Goal: Task Accomplishment & Management: Manage account settings

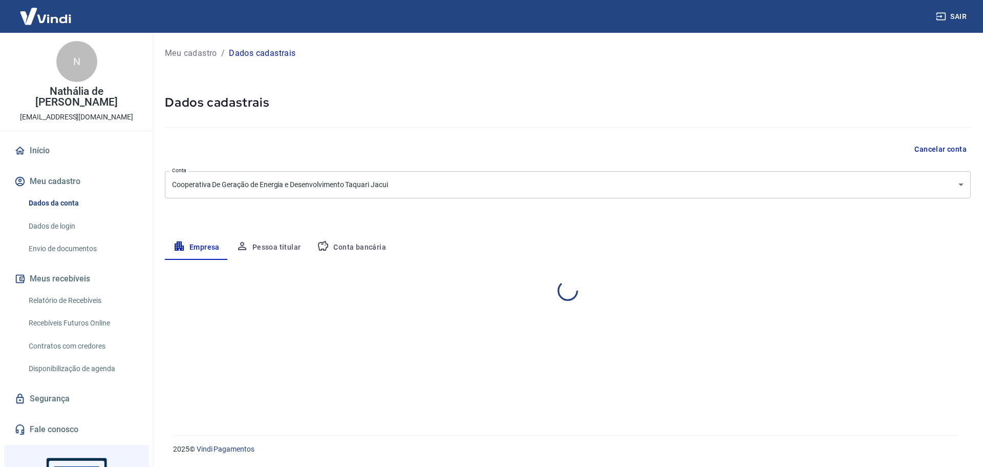
select select "RS"
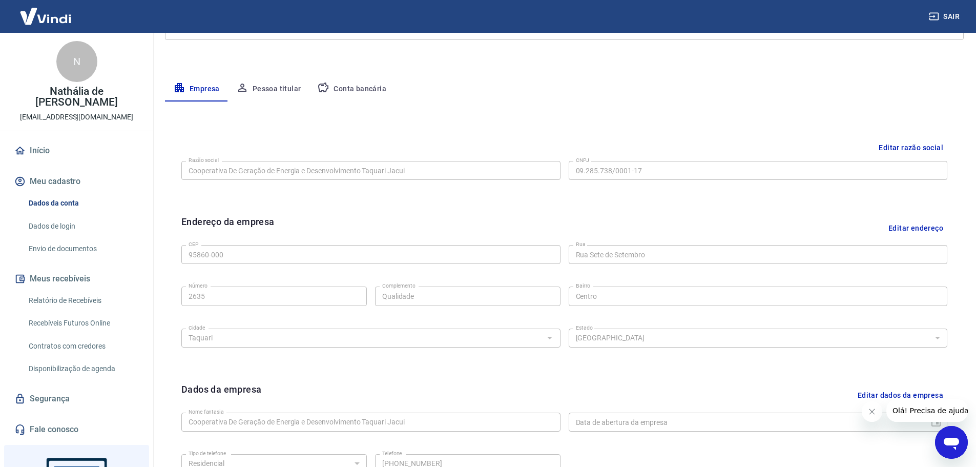
scroll to position [118, 0]
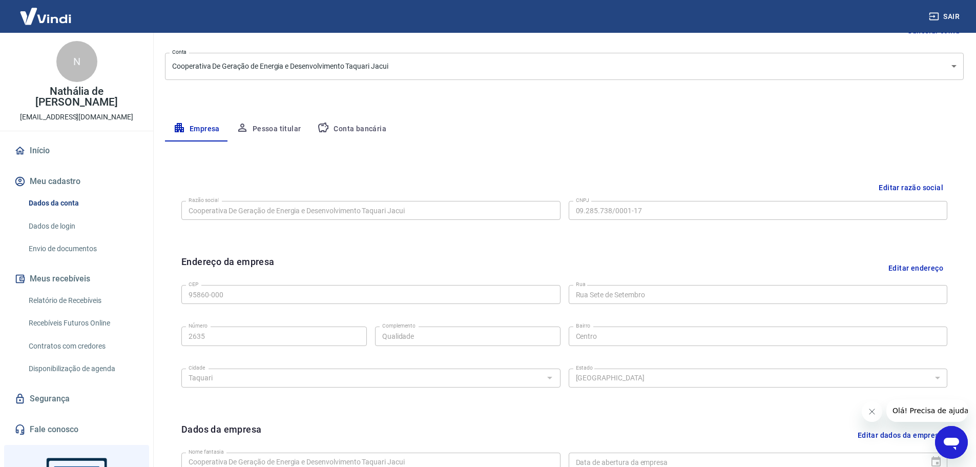
click at [251, 123] on button "Pessoa titular" at bounding box center [268, 129] width 81 height 25
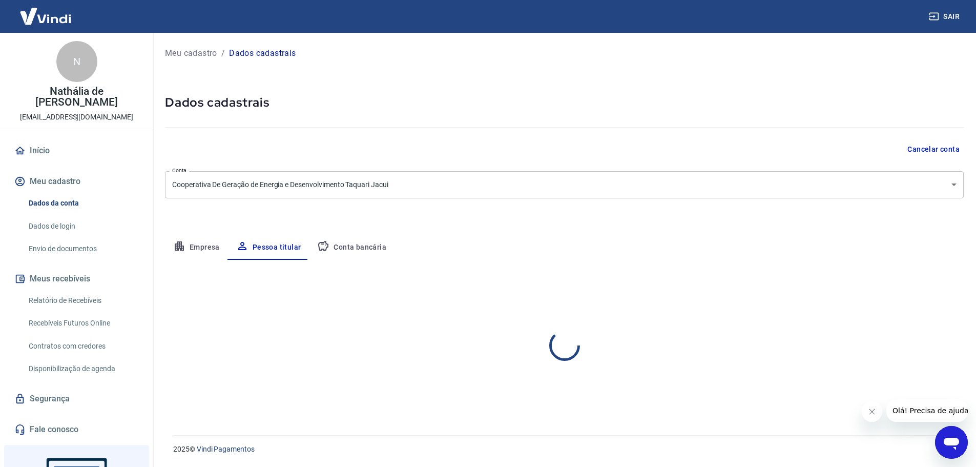
scroll to position [0, 0]
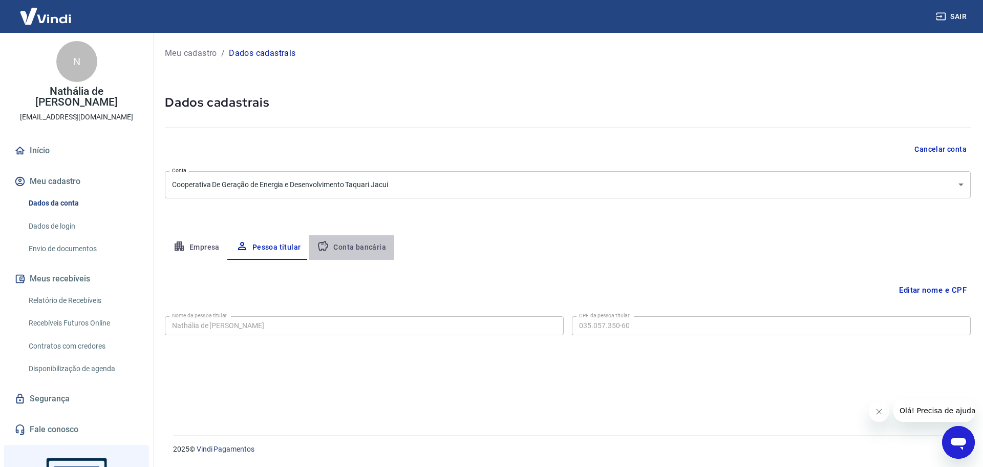
click at [364, 248] on button "Conta bancária" at bounding box center [352, 247] width 86 height 25
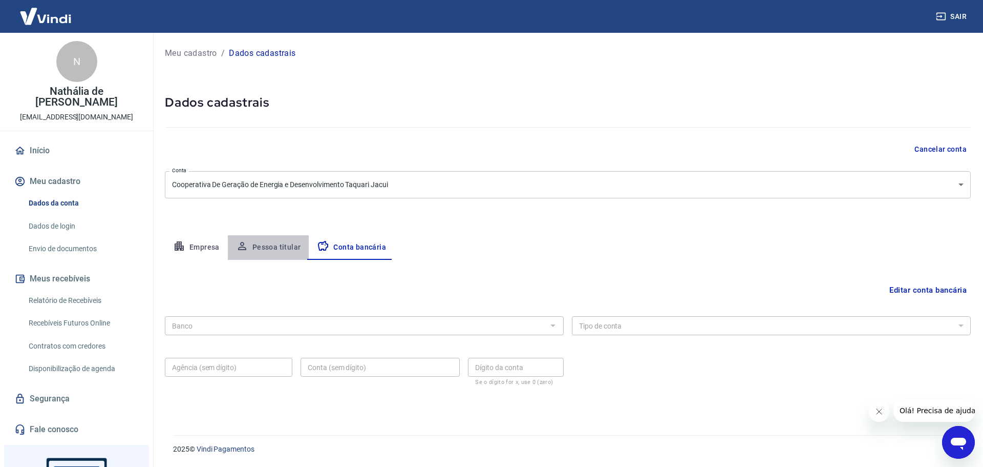
click at [281, 247] on button "Pessoa titular" at bounding box center [268, 247] width 81 height 25
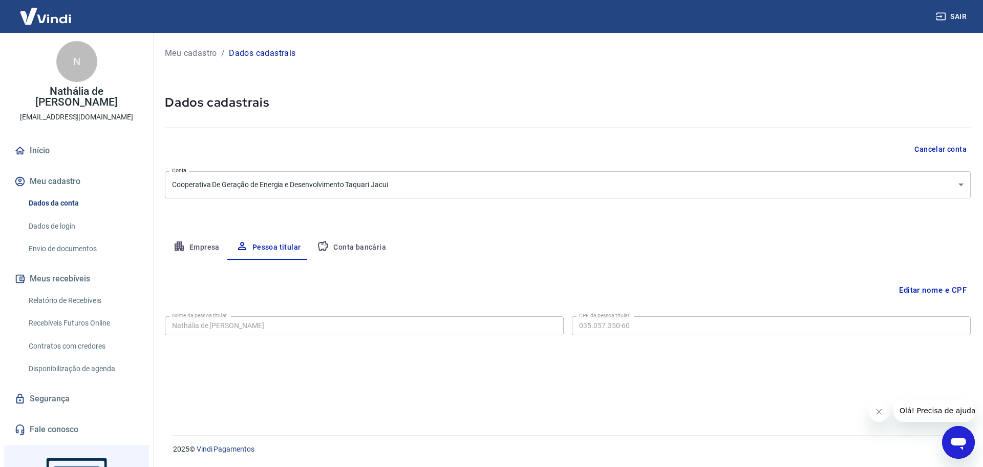
click at [80, 216] on link "Dados de login" at bounding box center [83, 226] width 116 height 21
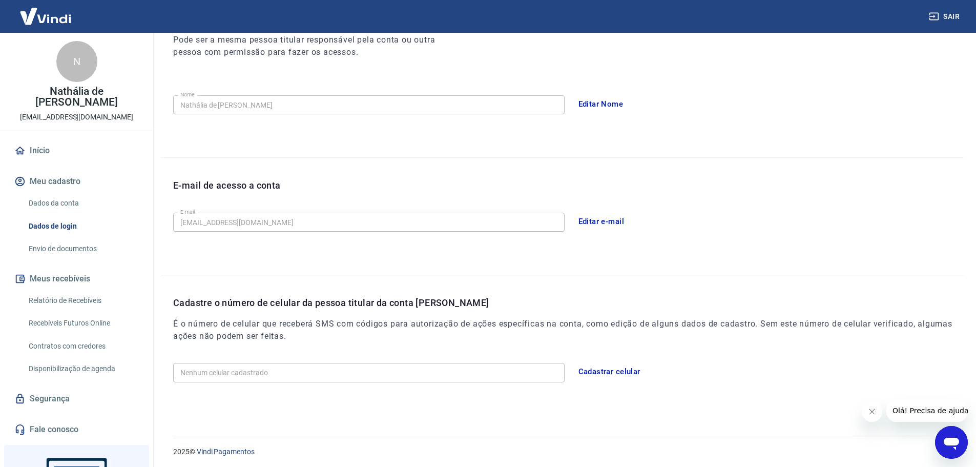
scroll to position [155, 0]
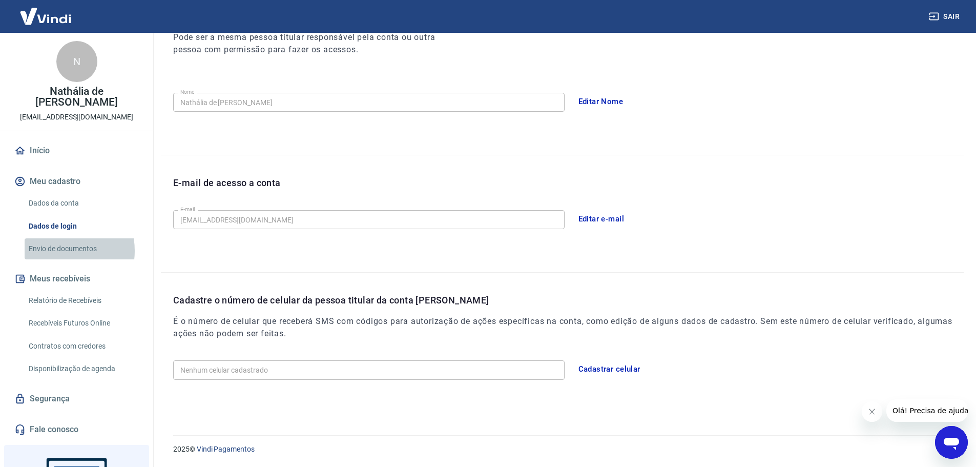
click at [58, 240] on link "Envio de documentos" at bounding box center [83, 248] width 116 height 21
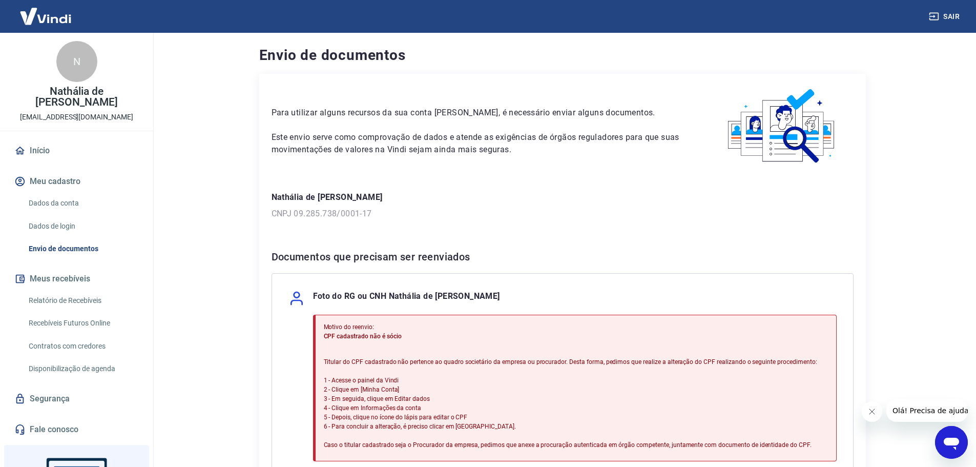
click at [340, 299] on p "Foto do RG ou CNH Nathália de [PERSON_NAME]" at bounding box center [406, 298] width 187 height 16
click at [99, 216] on link "Dados de login" at bounding box center [83, 226] width 116 height 21
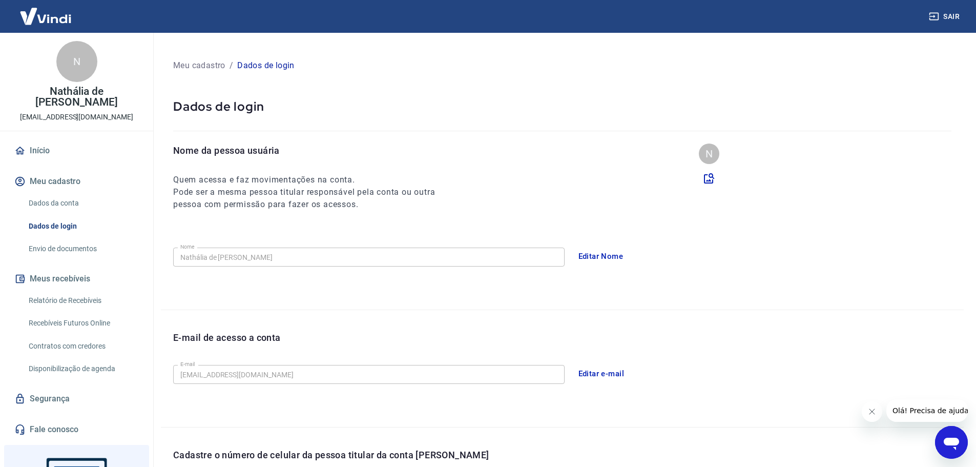
click at [75, 193] on link "Dados da conta" at bounding box center [83, 203] width 116 height 21
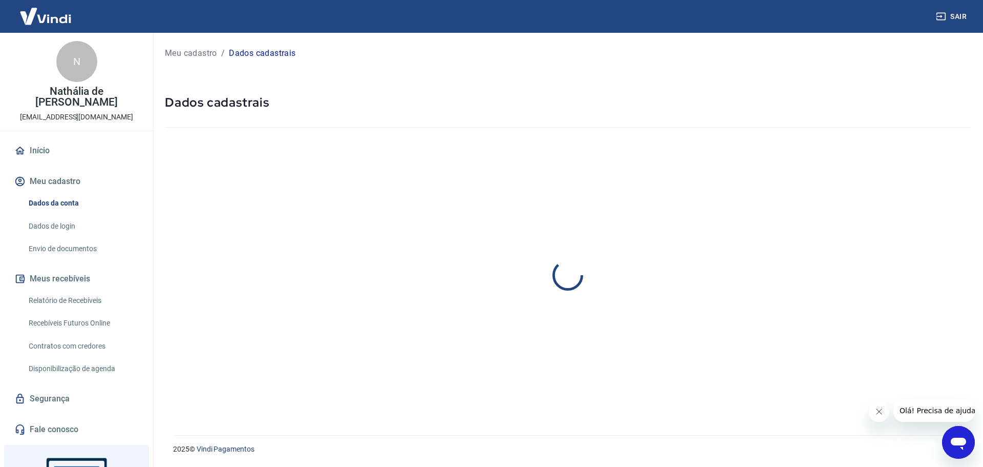
select select "RS"
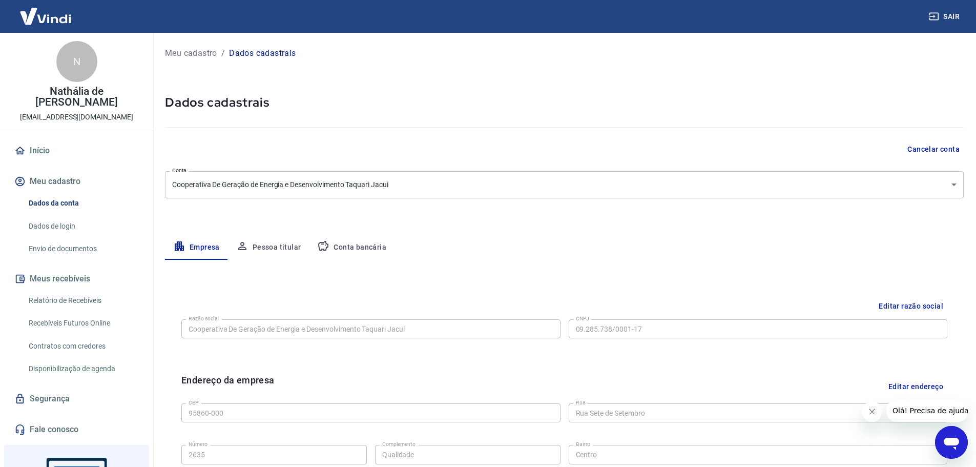
click at [291, 240] on button "Pessoa titular" at bounding box center [268, 247] width 81 height 25
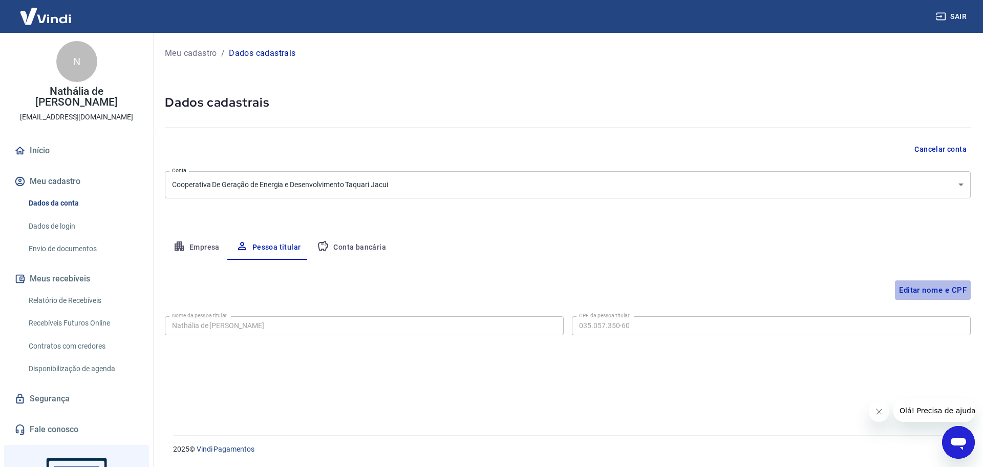
click at [931, 287] on button "Editar nome e CPF" at bounding box center [933, 289] width 76 height 19
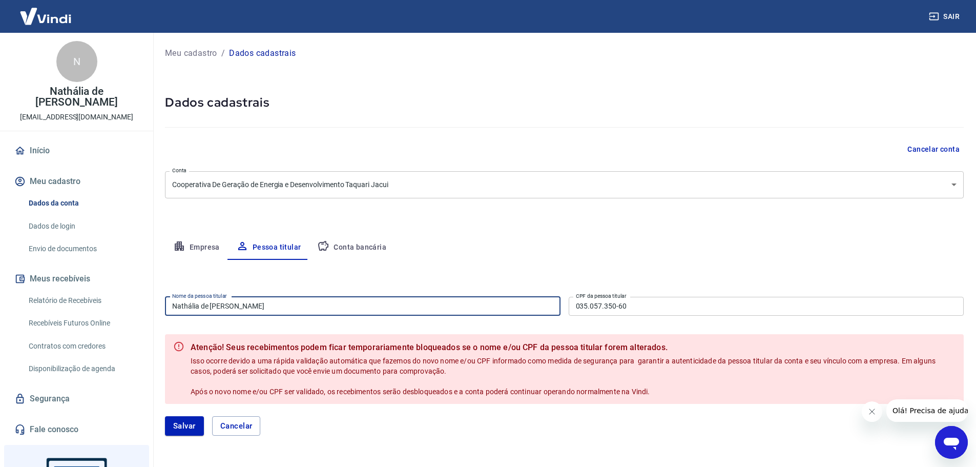
drag, startPoint x: 278, startPoint y: 314, endPoint x: 158, endPoint y: 316, distance: 119.9
click at [159, 315] on div "Meu cadastro / Dados cadastrais Dados cadastrais Cancelar conta Conta Cooperati…" at bounding box center [564, 246] width 823 height 427
paste input "[PERSON_NAME] de Souz"
type input "[PERSON_NAME]"
click at [687, 313] on input "035.057.350-60" at bounding box center [765, 306] width 395 height 19
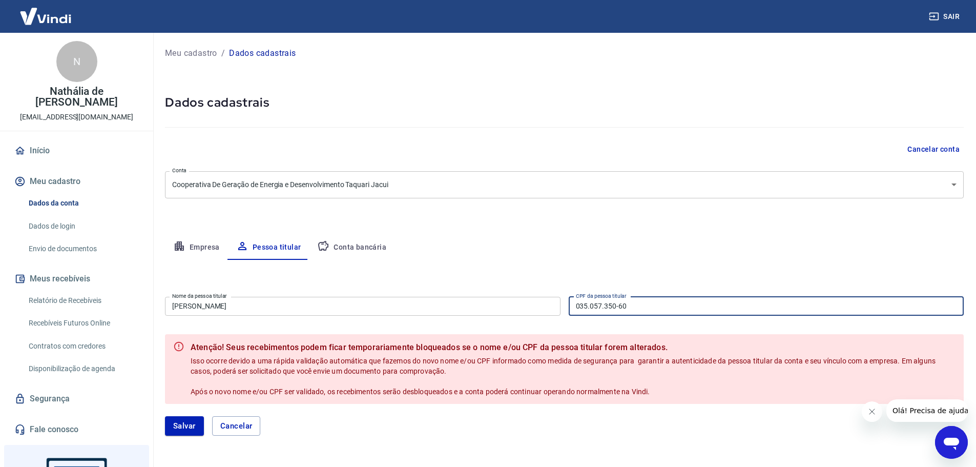
drag, startPoint x: 621, startPoint y: 307, endPoint x: 526, endPoint y: 302, distance: 94.9
click at [528, 303] on div "Nome da pessoa titular [PERSON_NAME] Nome da pessoa titular CPF da pessoa titul…" at bounding box center [564, 304] width 798 height 25
paste input "962.701.360-91"
type input "962.701.360-91"
click at [182, 432] on button "Salvar" at bounding box center [184, 425] width 39 height 19
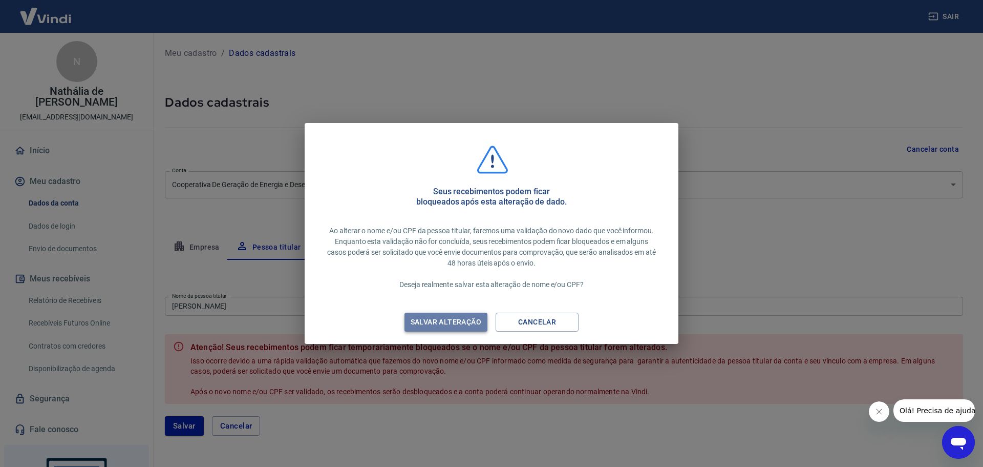
click at [466, 322] on div "Salvar alteração" at bounding box center [445, 321] width 95 height 13
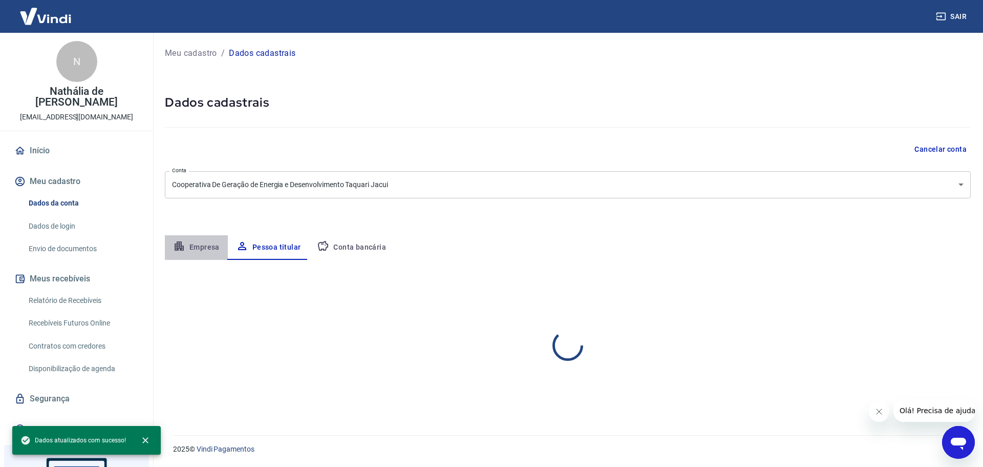
click at [192, 249] on button "Empresa" at bounding box center [196, 247] width 63 height 25
select select "RS"
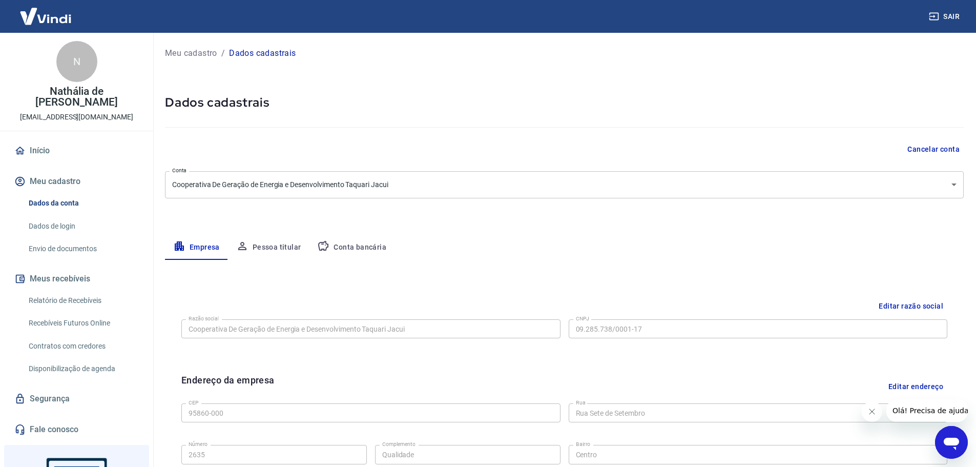
click at [62, 216] on link "Dados de login" at bounding box center [83, 226] width 116 height 21
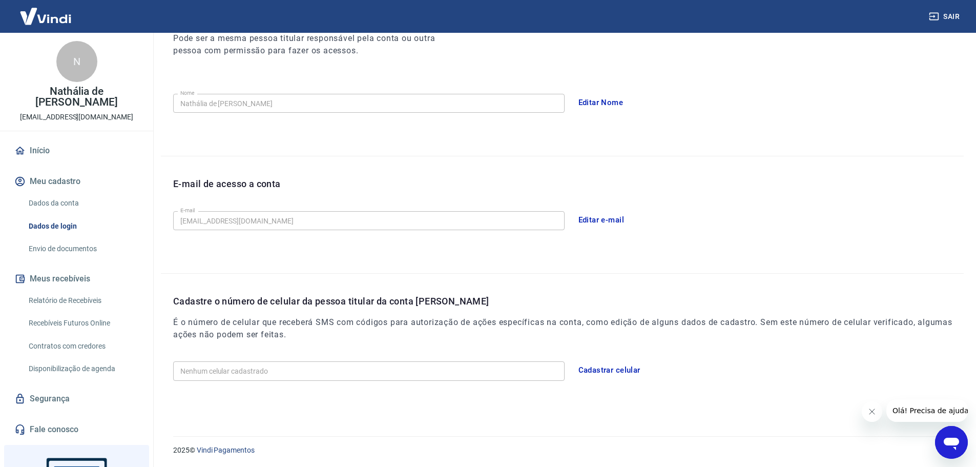
scroll to position [155, 0]
